Goal: Task Accomplishment & Management: Use online tool/utility

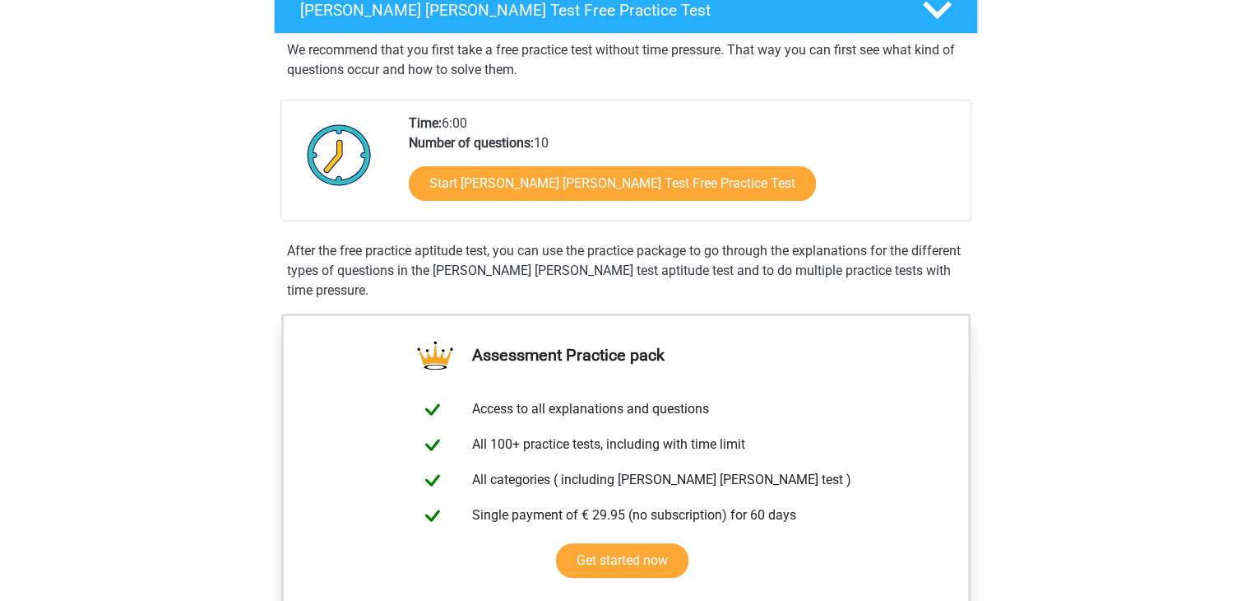
scroll to position [288, 0]
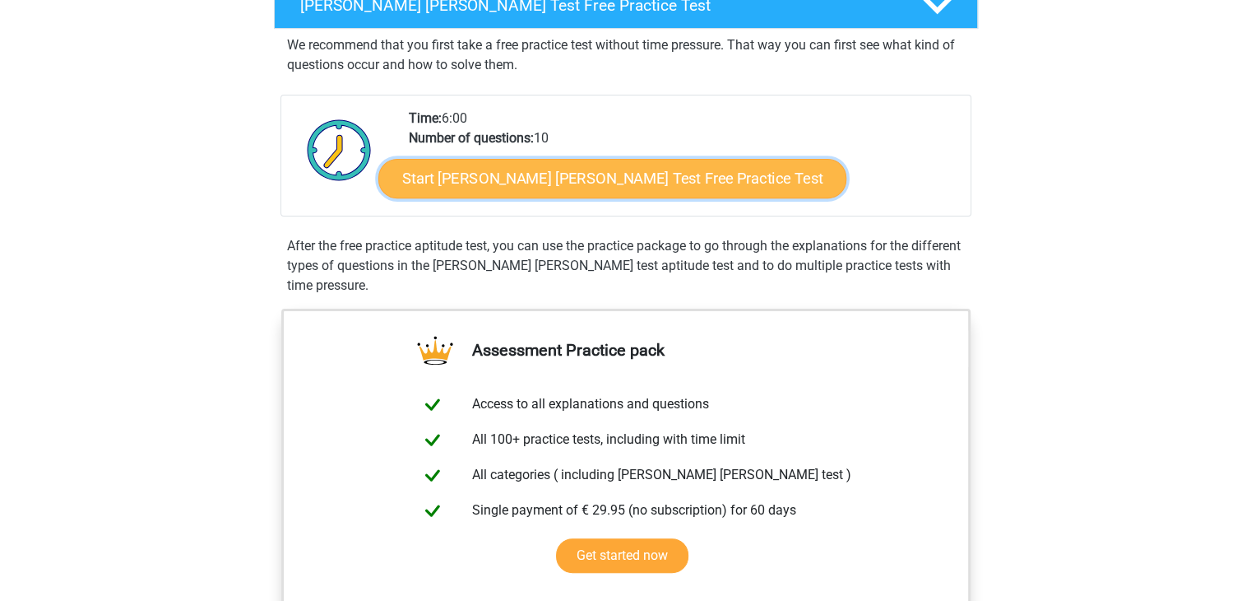
click at [573, 190] on link "Start [PERSON_NAME] [PERSON_NAME] Test Free Practice Test" at bounding box center [612, 178] width 468 height 39
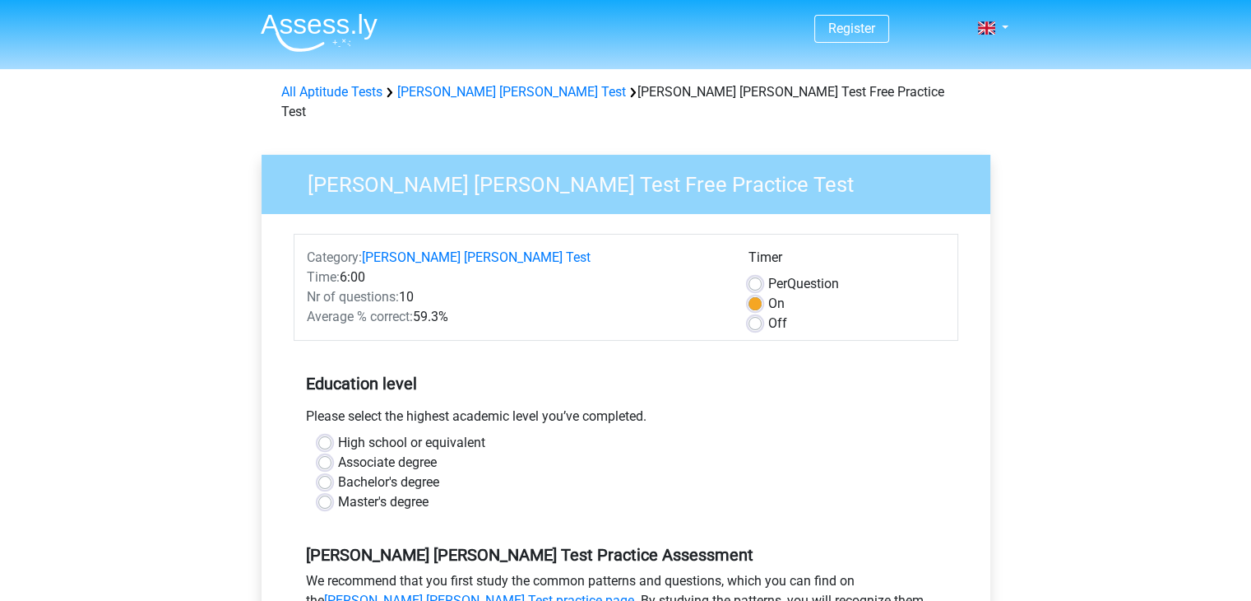
click at [375, 492] on label "Master's degree" at bounding box center [383, 502] width 90 height 20
click at [332, 492] on input "Master's degree" at bounding box center [324, 500] width 13 height 16
radio input "true"
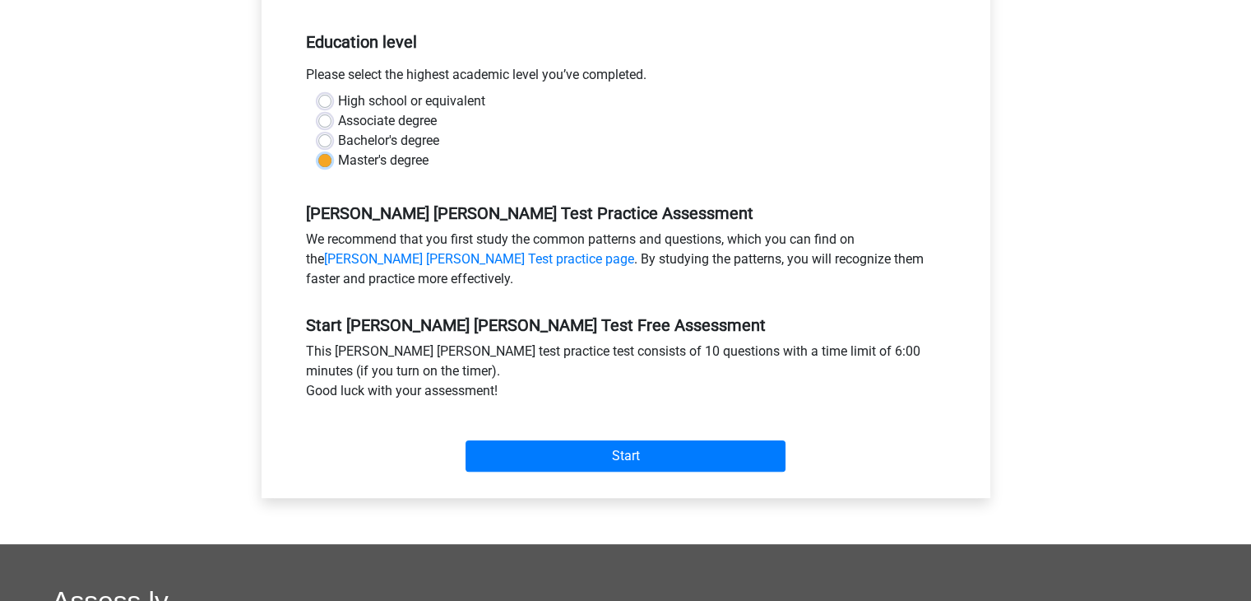
scroll to position [342, 0]
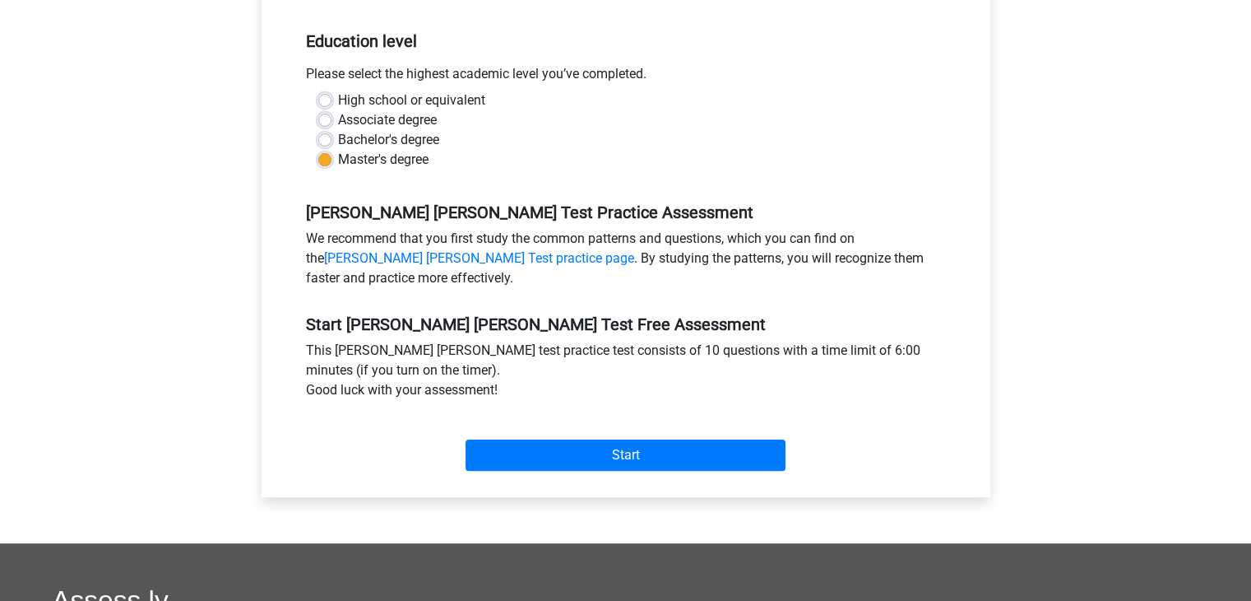
click at [689, 460] on div "Category: Watson Glaser Test Time: 6:00 Nr of questions: 10 Average % correct: …" at bounding box center [626, 184] width 704 height 625
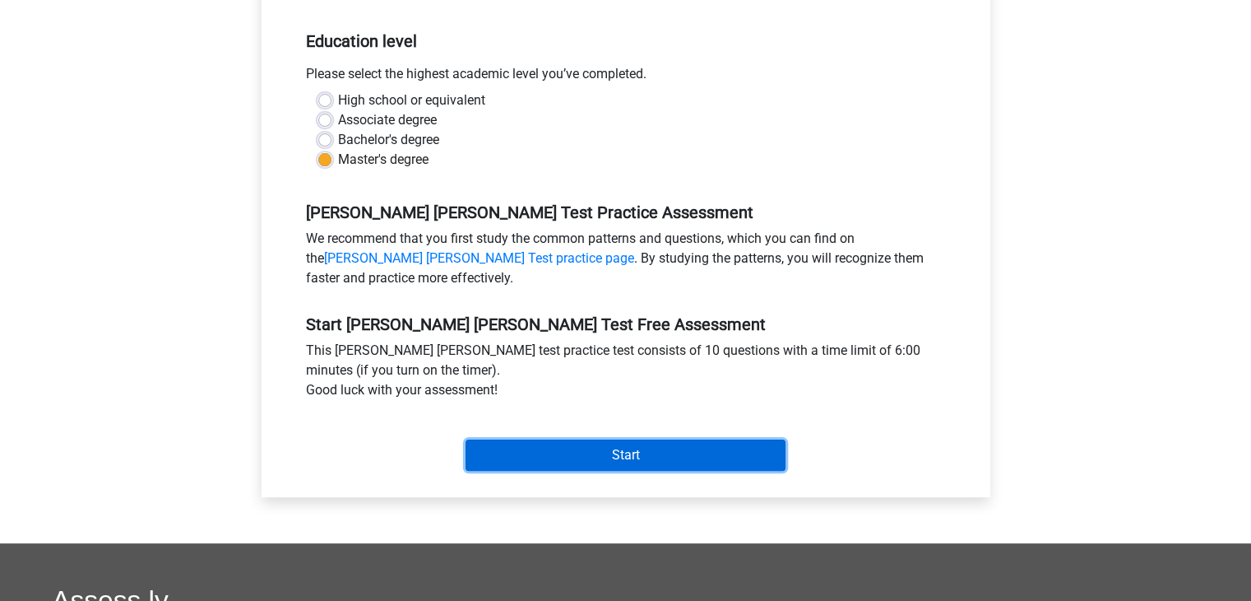
click at [678, 448] on input "Start" at bounding box center [626, 454] width 320 height 31
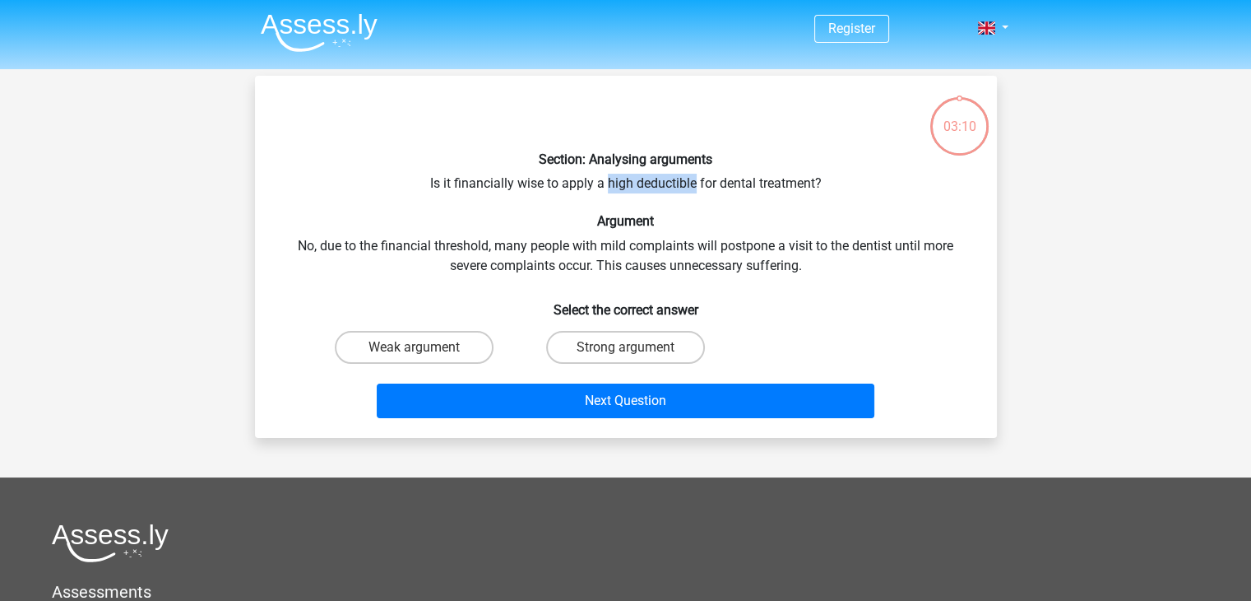
drag, startPoint x: 697, startPoint y: 179, endPoint x: 606, endPoint y: 183, distance: 90.6
click at [606, 183] on div "Section: Analysing arguments Is it financially wise to apply a high deductible …" at bounding box center [626, 257] width 729 height 336
click at [958, 231] on div "Section: Analysing arguments Is it financially wise to apply a high deductible …" at bounding box center [626, 257] width 729 height 336
